Goal: Check status: Check status

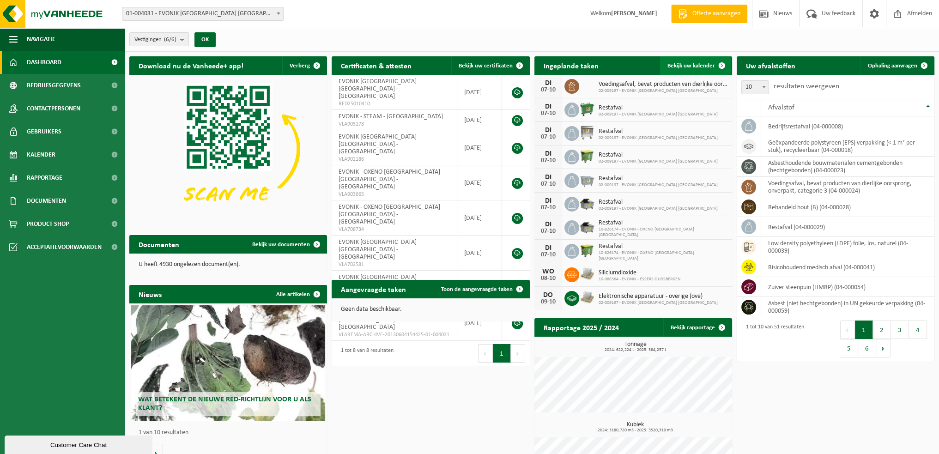
click at [683, 63] on span "Bekijk uw kalender" at bounding box center [691, 66] width 48 height 6
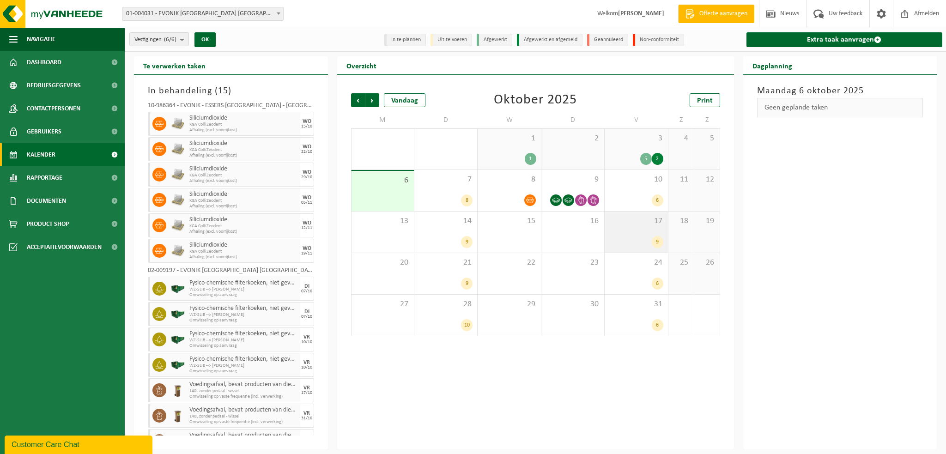
click at [645, 235] on div "17 9" at bounding box center [635, 231] width 63 height 41
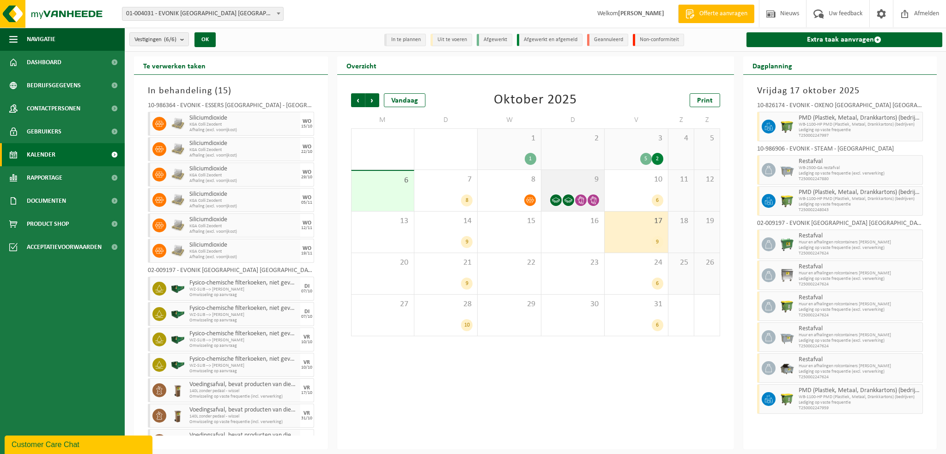
click at [574, 199] on span at bounding box center [568, 200] width 12 height 12
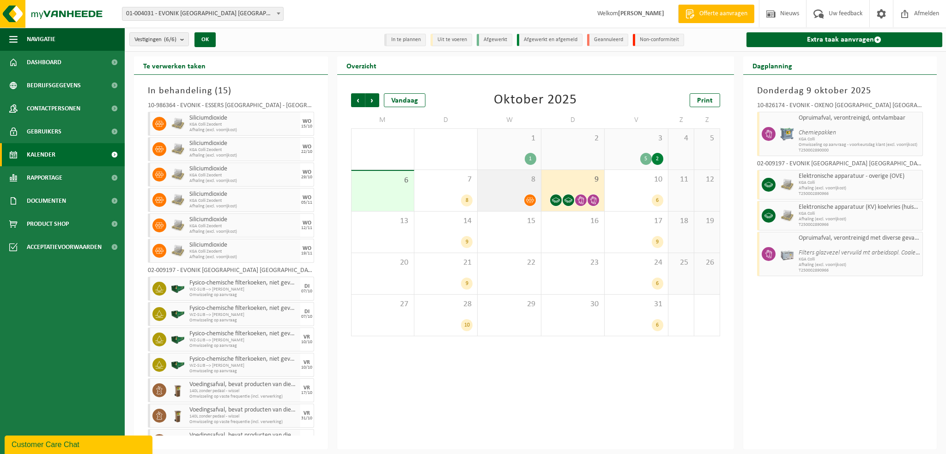
click at [526, 199] on icon at bounding box center [530, 200] width 8 height 8
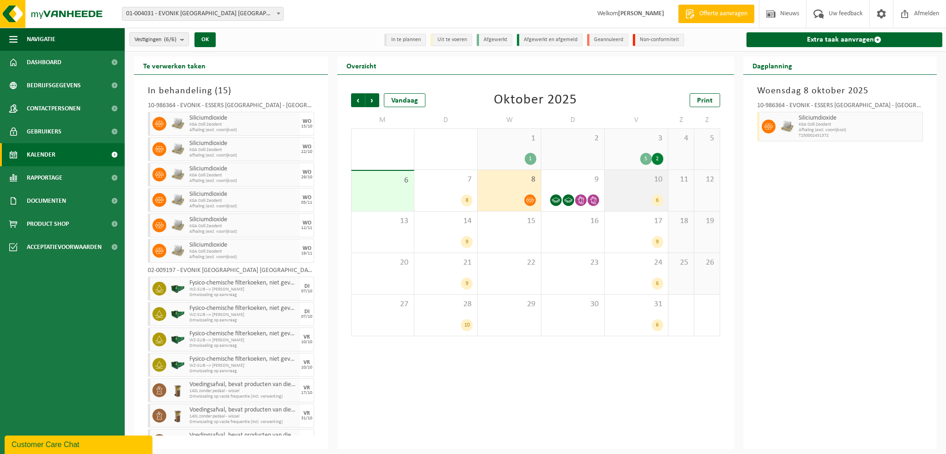
click at [645, 200] on div "6" at bounding box center [636, 200] width 54 height 12
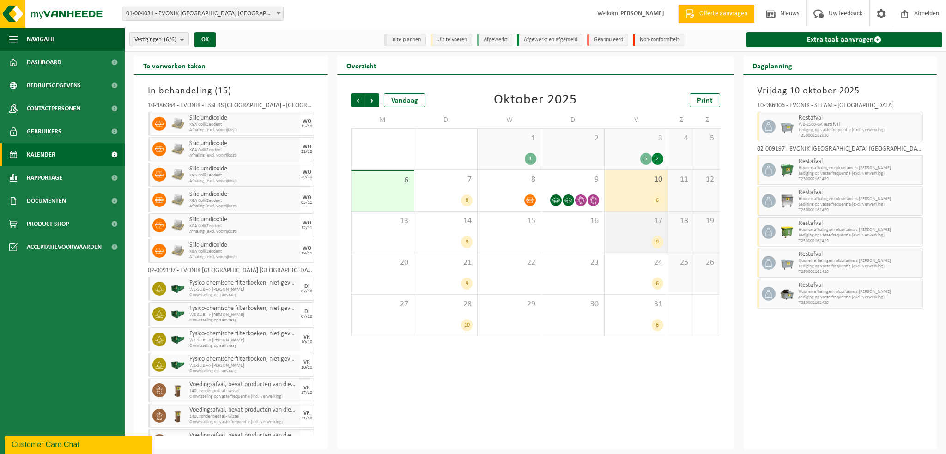
click at [653, 241] on div "9" at bounding box center [658, 242] width 12 height 12
